Goal: Navigation & Orientation: Find specific page/section

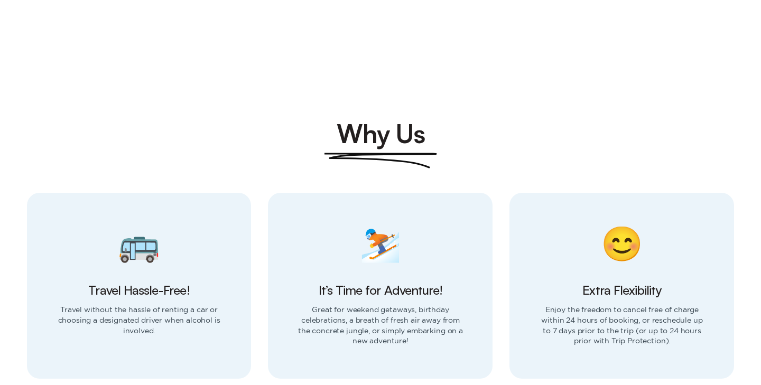
scroll to position [998, 0]
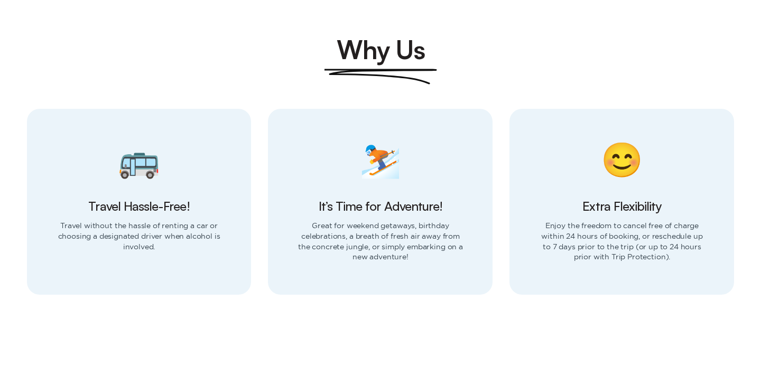
click at [144, 143] on div "🚌" at bounding box center [139, 160] width 42 height 34
click at [145, 221] on p "Travel without the hassle of renting a car or choosing a designated driver when…" at bounding box center [139, 251] width 225 height 61
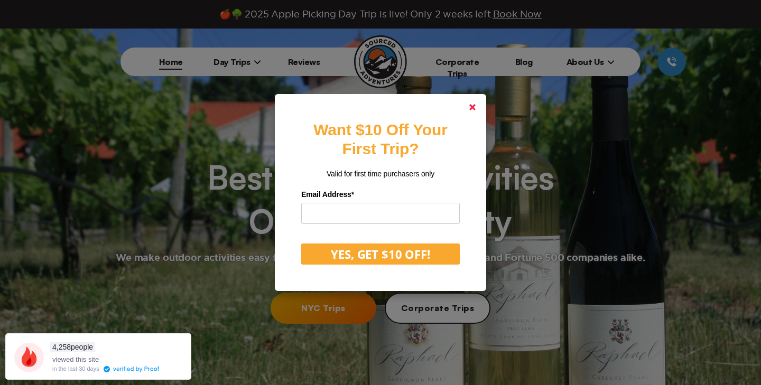
click at [473, 108] on polygon at bounding box center [472, 107] width 6 height 6
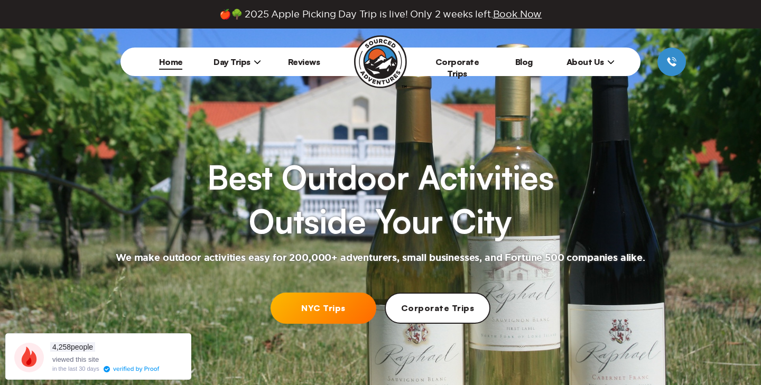
click at [251, 60] on span "Day Trips" at bounding box center [237, 62] width 48 height 11
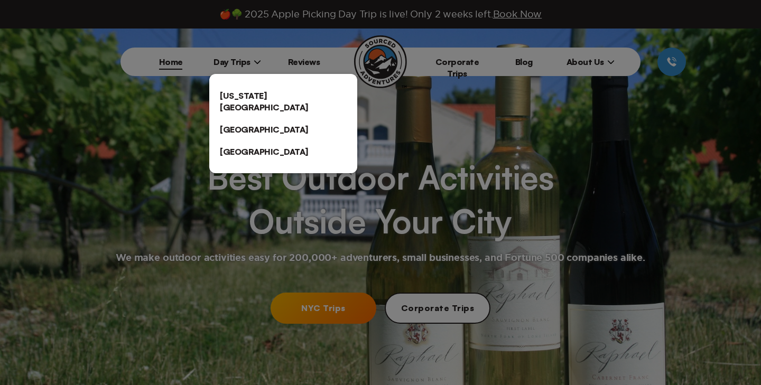
click at [480, 125] on div at bounding box center [380, 192] width 761 height 385
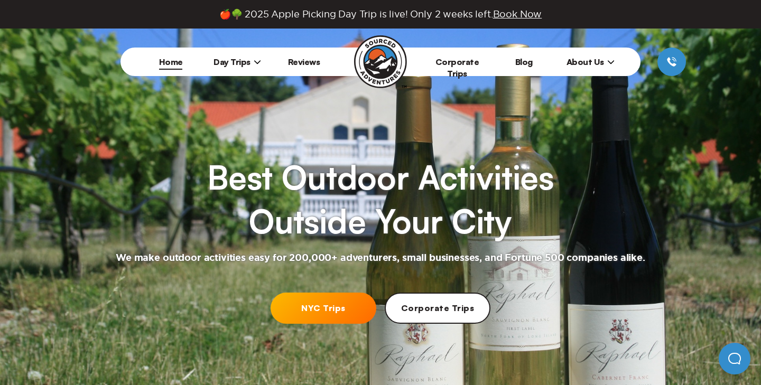
click at [460, 64] on link "Corporate Trips" at bounding box center [457, 68] width 44 height 22
